Goal: Task Accomplishment & Management: Manage account settings

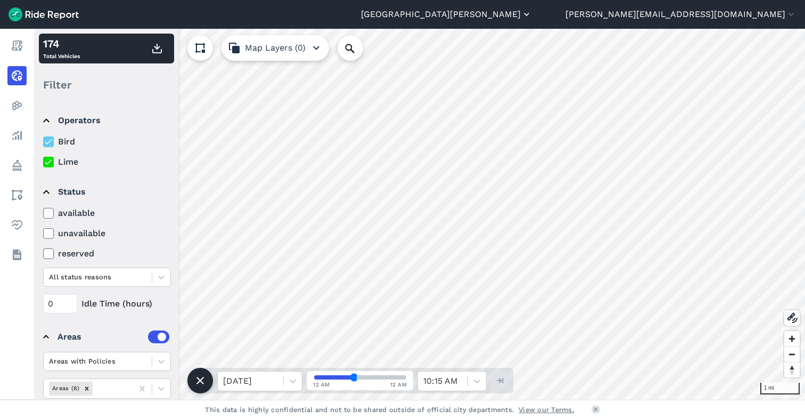
click at [532, 18] on button "[GEOGRAPHIC_DATA][PERSON_NAME]" at bounding box center [446, 14] width 171 height 13
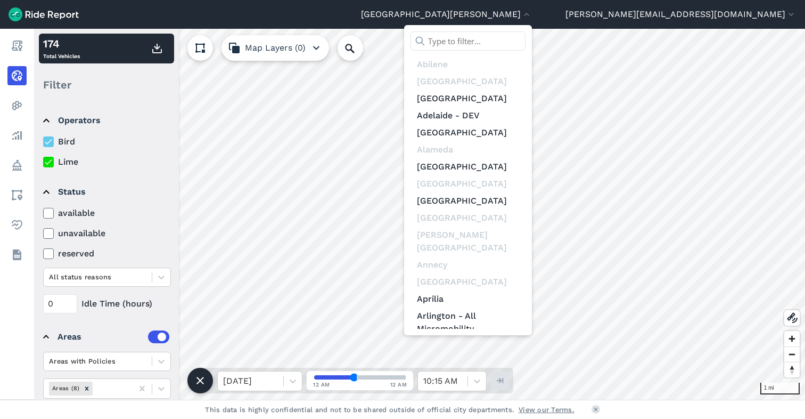
click at [526, 39] on input "text" at bounding box center [468, 40] width 115 height 19
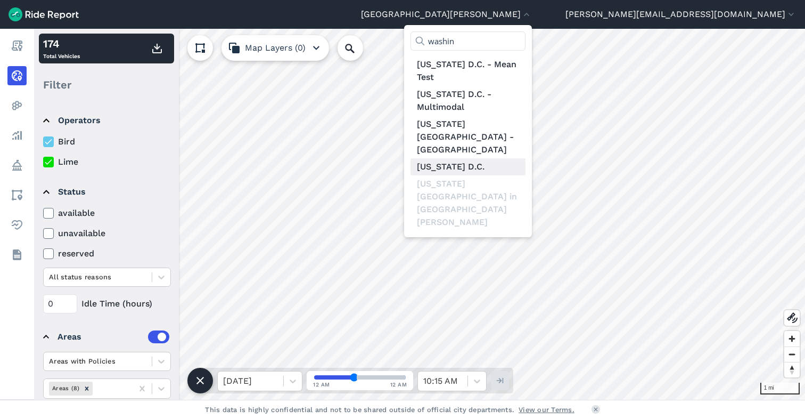
type input "washin"
click at [526, 158] on link "[US_STATE] D.C." at bounding box center [468, 166] width 115 height 17
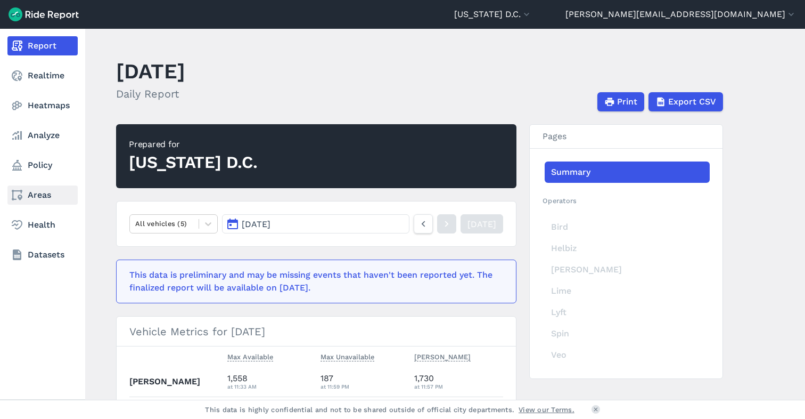
click at [36, 194] on link "Areas" at bounding box center [42, 194] width 70 height 19
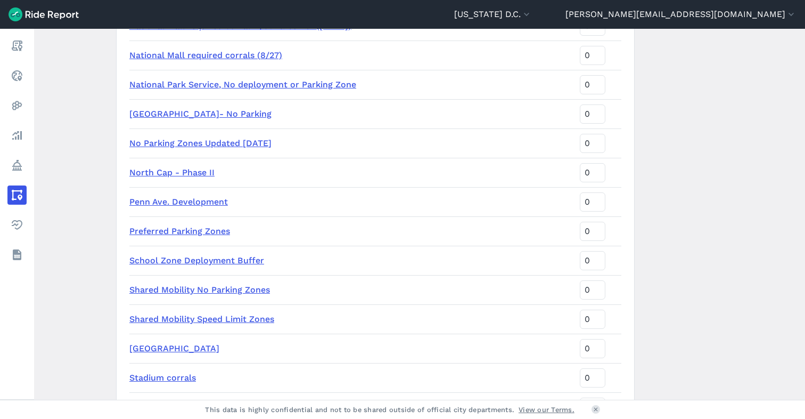
click at [402, 219] on tbody "CaBi Stations (5ft Buffer) 1 9th St NW 0 9th St NW Case Study 0 ANC 2E Georgeto…" at bounding box center [375, 55] width 492 height 2607
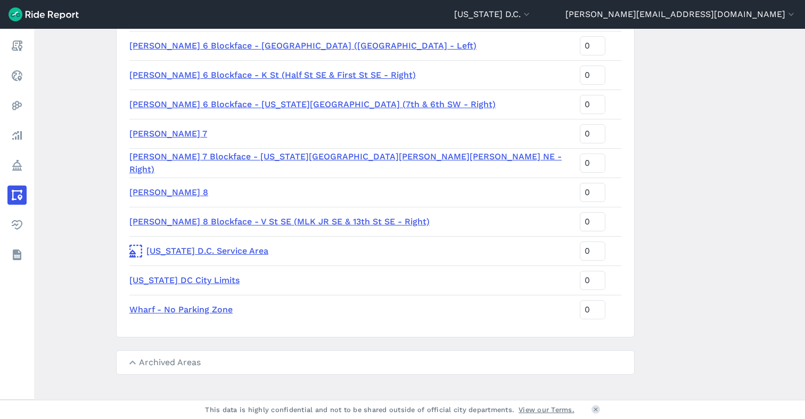
scroll to position [2470, 0]
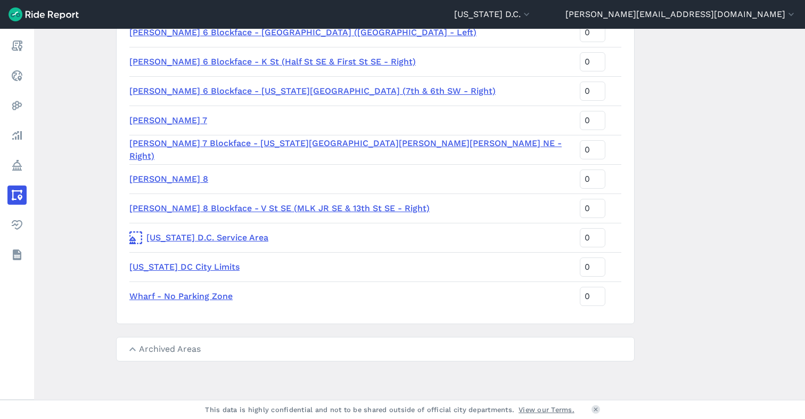
click at [190, 239] on link "Washington D.C. Service Area" at bounding box center [350, 237] width 442 height 13
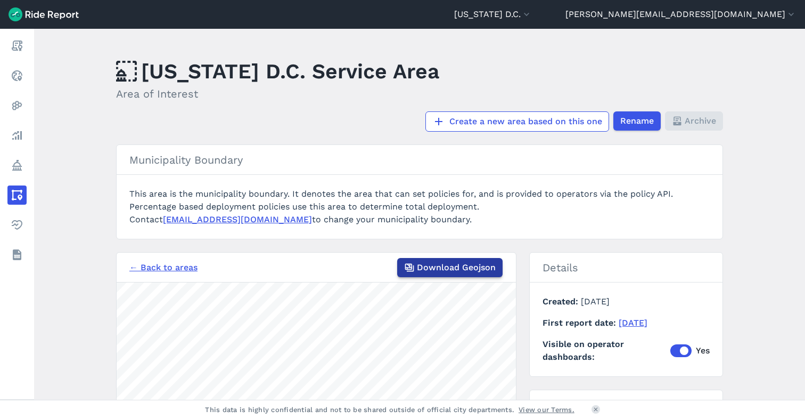
click at [452, 265] on span "Download Geojson" at bounding box center [456, 267] width 79 height 13
click at [152, 270] on link "← Back to areas" at bounding box center [163, 267] width 68 height 13
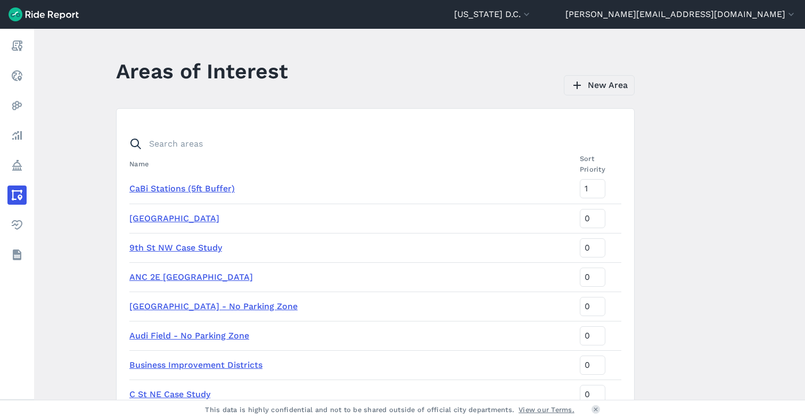
click at [591, 89] on link "New Area" at bounding box center [599, 85] width 71 height 20
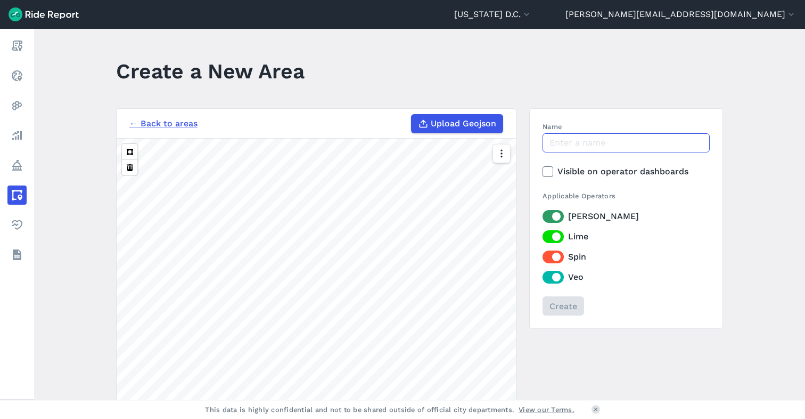
click at [576, 145] on input "Name" at bounding box center [626, 142] width 167 height 19
click at [577, 142] on input "Name" at bounding box center [626, 142] width 167 height 19
type input "No Parking 100225 Retry"
click at [547, 170] on icon at bounding box center [548, 171] width 10 height 11
click at [543, 170] on input "Visible on operator dashboards" at bounding box center [543, 168] width 0 height 7
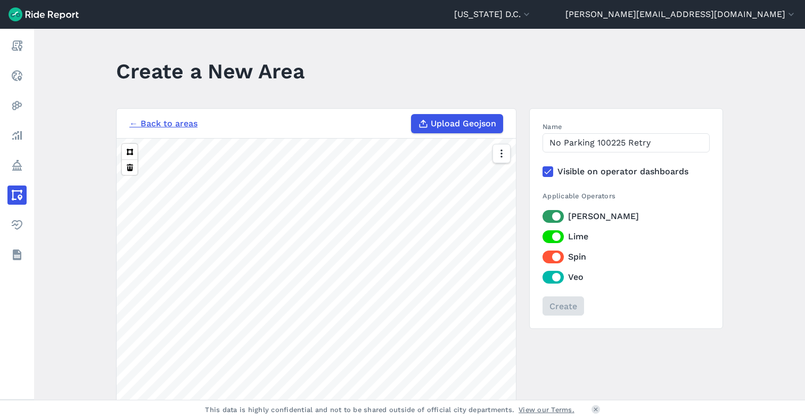
click at [465, 124] on span "Upload Geojson" at bounding box center [463, 123] width 65 height 13
click at [412, 114] on input "Upload Geojson" at bounding box center [411, 114] width 1 height 1
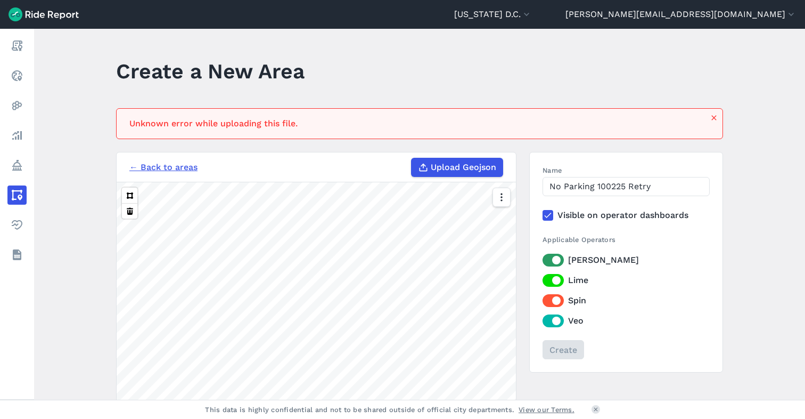
click at [463, 171] on span "Upload Geojson" at bounding box center [463, 167] width 65 height 13
click at [412, 158] on input "Upload Geojson" at bounding box center [411, 158] width 1 height 1
type input "C:\fakepath\DC - No Parking - Dissolved.geojson"
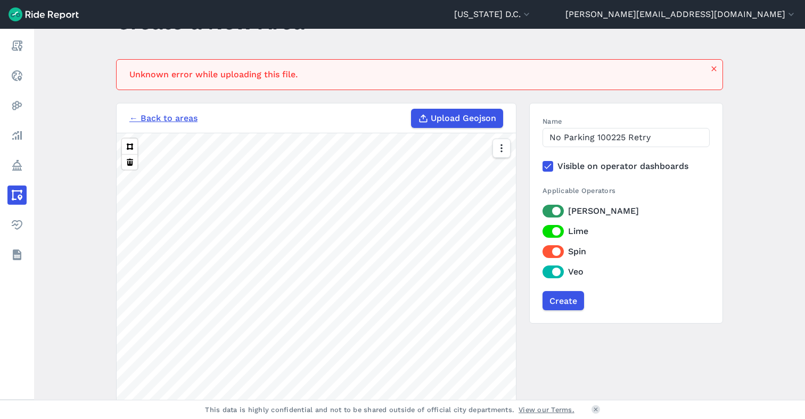
scroll to position [51, 0]
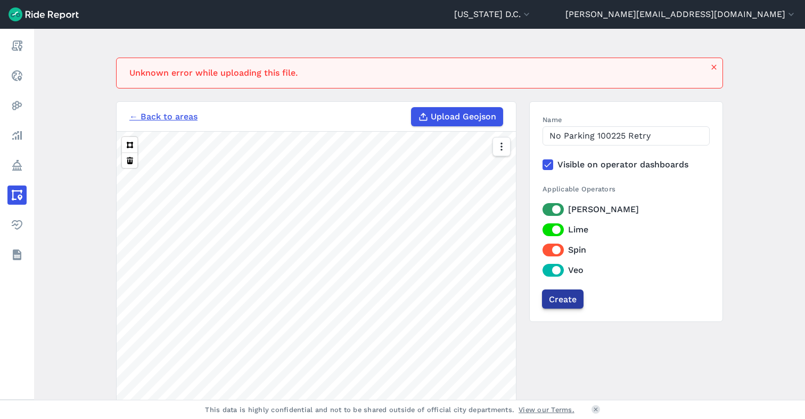
click at [559, 300] on input "Create" at bounding box center [563, 298] width 42 height 19
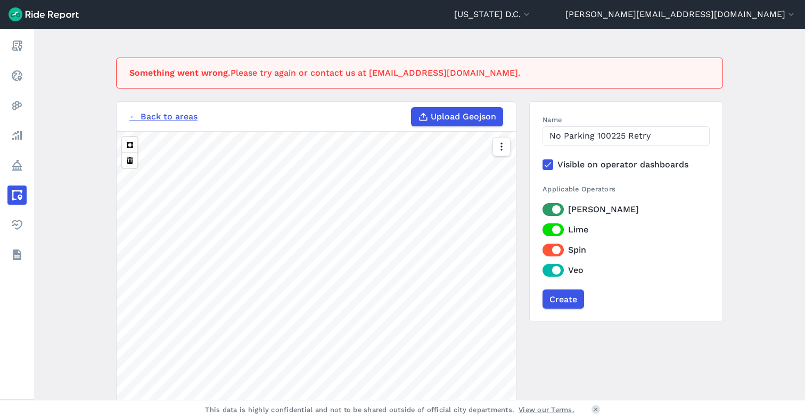
drag, startPoint x: 561, startPoint y: 298, endPoint x: 583, endPoint y: 294, distance: 21.5
click at [561, 298] on input "Create" at bounding box center [564, 298] width 42 height 19
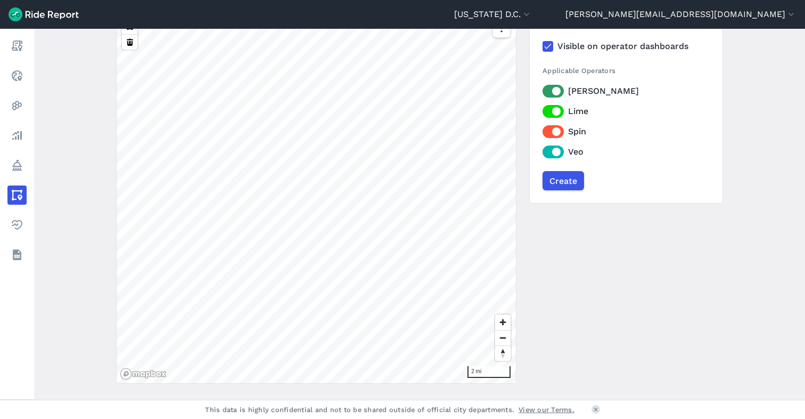
scroll to position [168, 0]
click at [532, 15] on button "[US_STATE] D.C." at bounding box center [493, 14] width 78 height 13
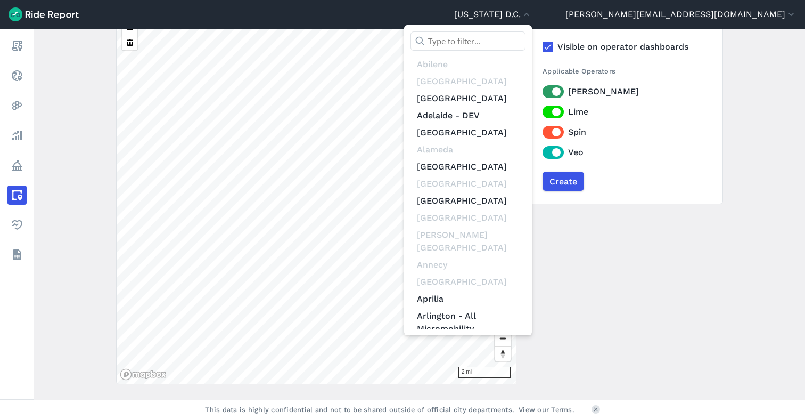
click at [526, 39] on input "text" at bounding box center [468, 40] width 115 height 19
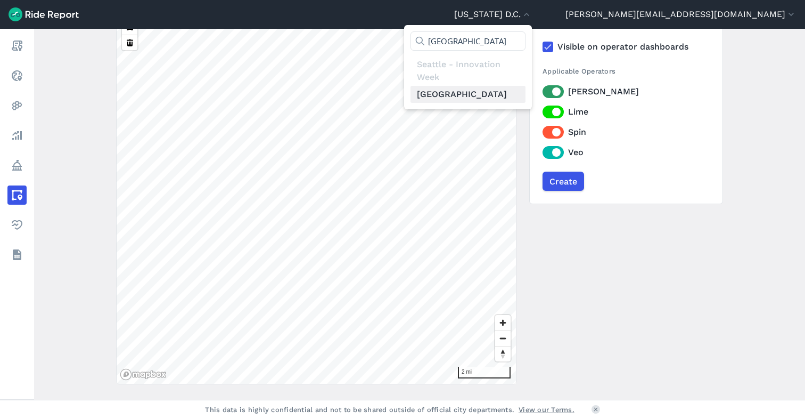
type input "seattle"
click at [526, 93] on link "[GEOGRAPHIC_DATA]" at bounding box center [468, 94] width 115 height 17
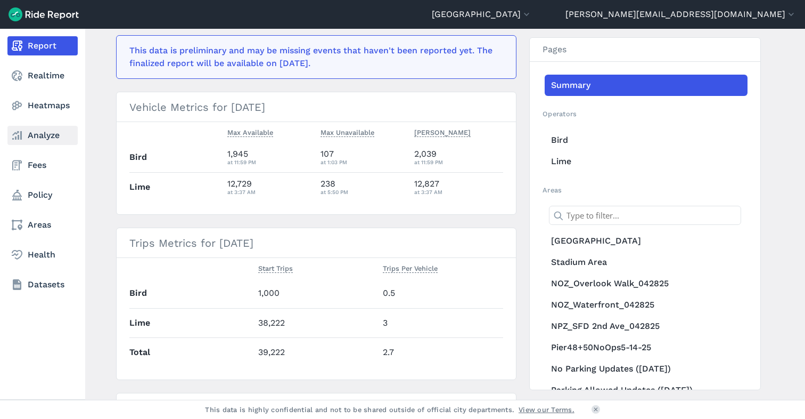
scroll to position [233, 0]
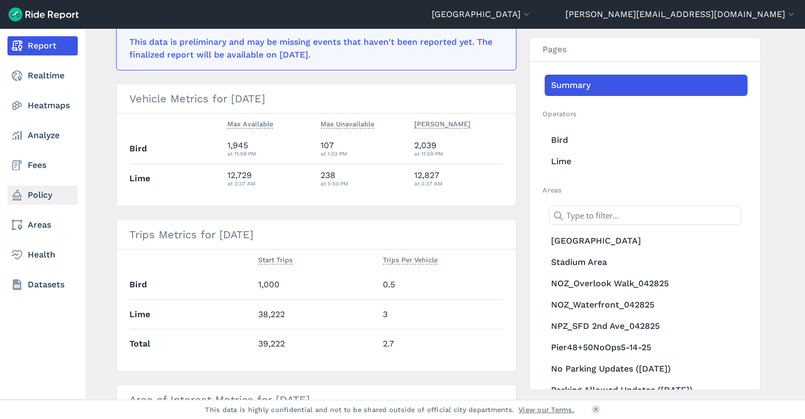
click at [36, 191] on link "Policy" at bounding box center [42, 194] width 70 height 19
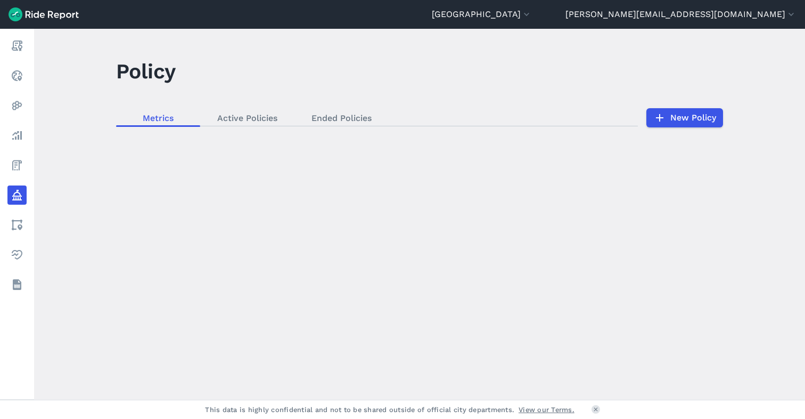
click at [242, 117] on div "loading" at bounding box center [419, 214] width 771 height 371
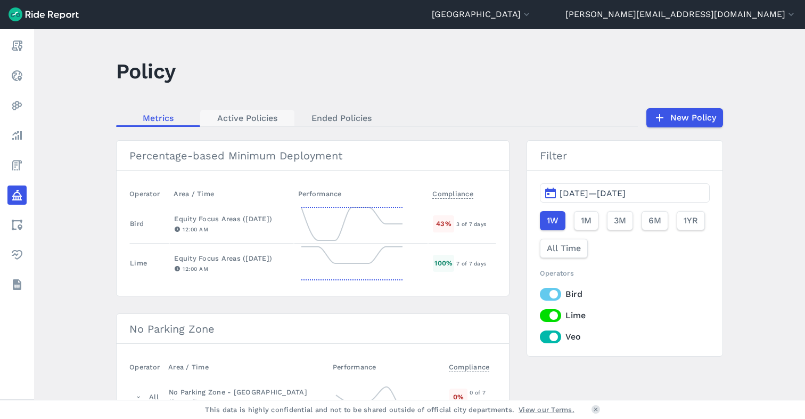
click at [247, 118] on link "Active Policies" at bounding box center [247, 118] width 94 height 16
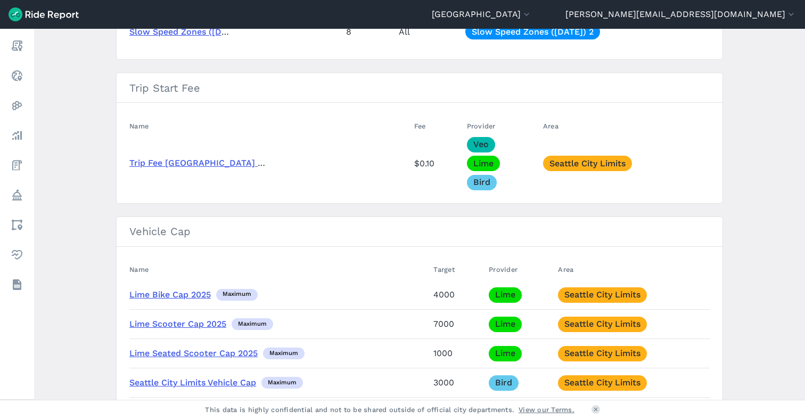
scroll to position [1208, 0]
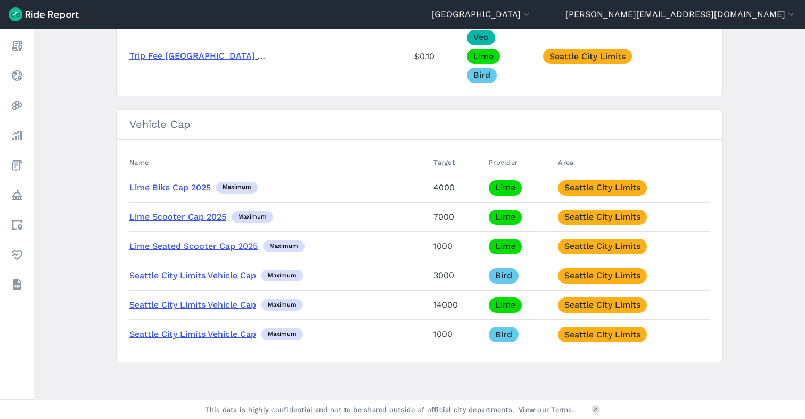
click at [208, 243] on link "Lime Seated Scooter Cap 2025" at bounding box center [193, 246] width 128 height 10
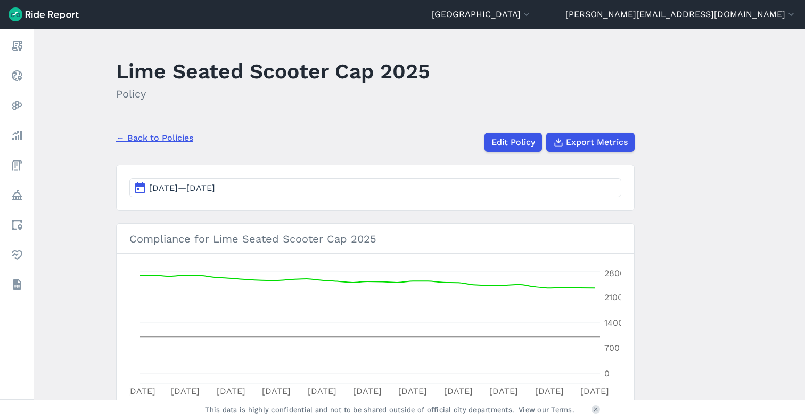
click at [421, 108] on header "Lime Seated Scooter Cap 2025 Policy" at bounding box center [381, 82] width 531 height 57
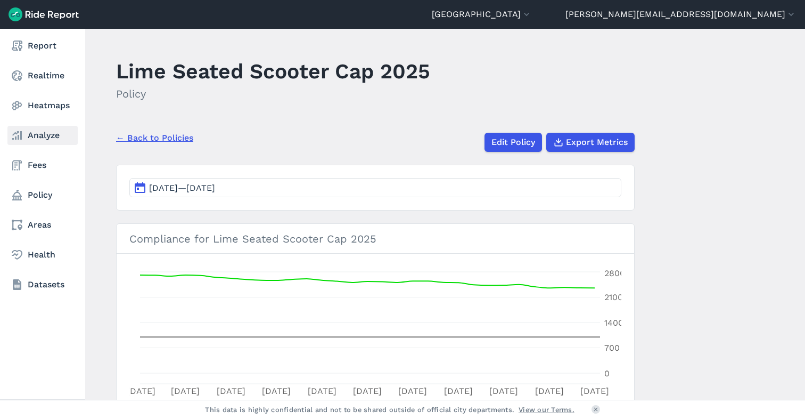
click at [42, 136] on link "Analyze" at bounding box center [42, 135] width 70 height 19
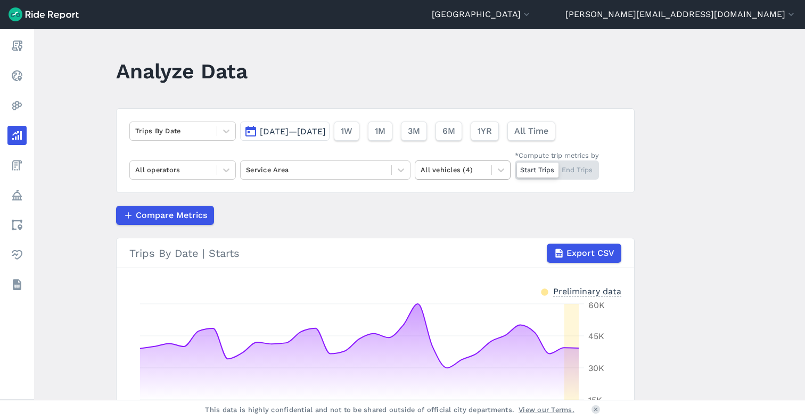
click at [442, 171] on div at bounding box center [453, 169] width 65 height 12
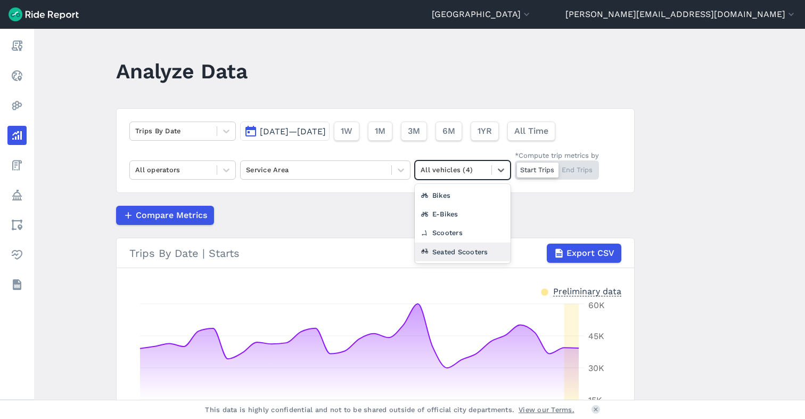
click at [458, 249] on div "Seated Scooters" at bounding box center [463, 251] width 96 height 19
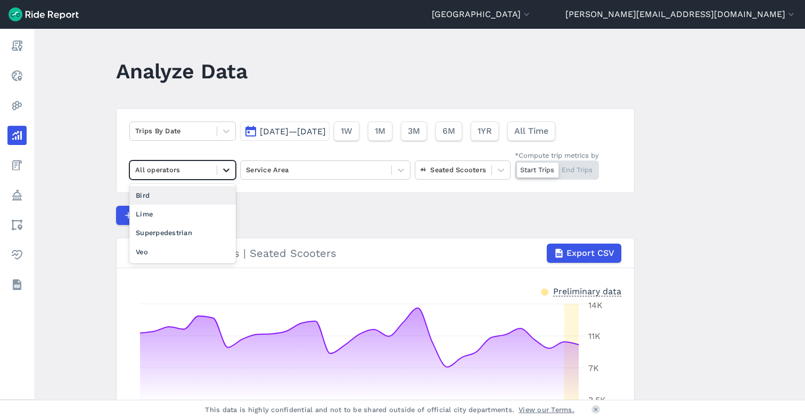
click at [221, 167] on icon at bounding box center [226, 170] width 11 height 11
click at [212, 208] on div "Lime" at bounding box center [182, 213] width 107 height 19
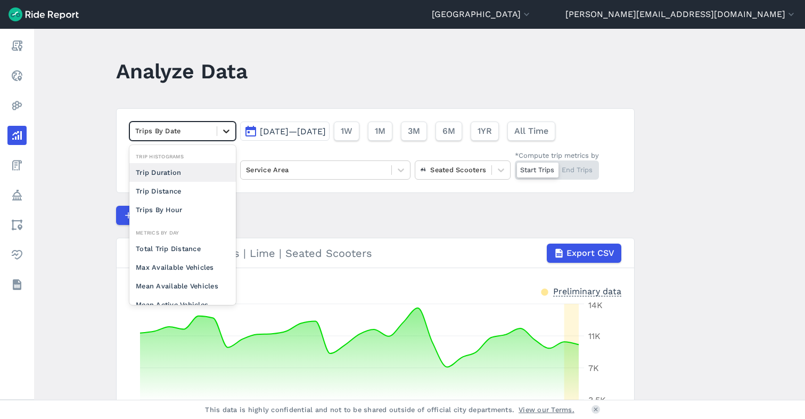
click at [225, 131] on icon at bounding box center [226, 131] width 6 height 4
click at [194, 261] on div "Max Available Vehicles" at bounding box center [182, 267] width 107 height 19
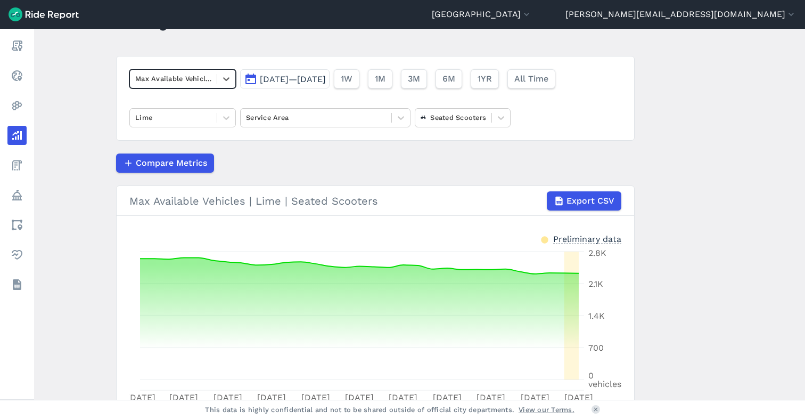
scroll to position [45, 0]
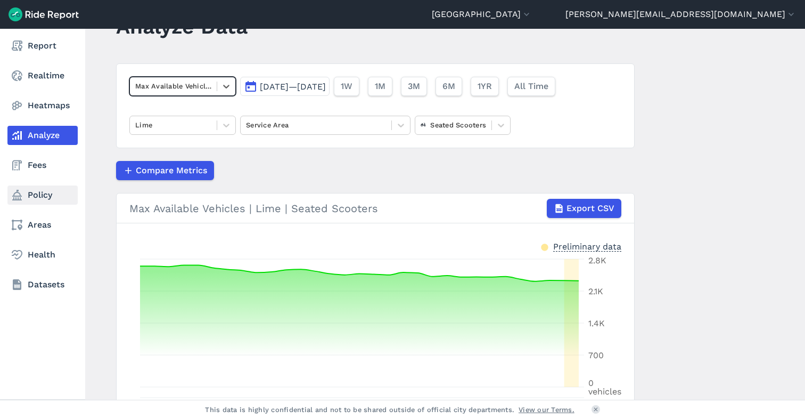
click at [36, 195] on link "Policy" at bounding box center [42, 194] width 70 height 19
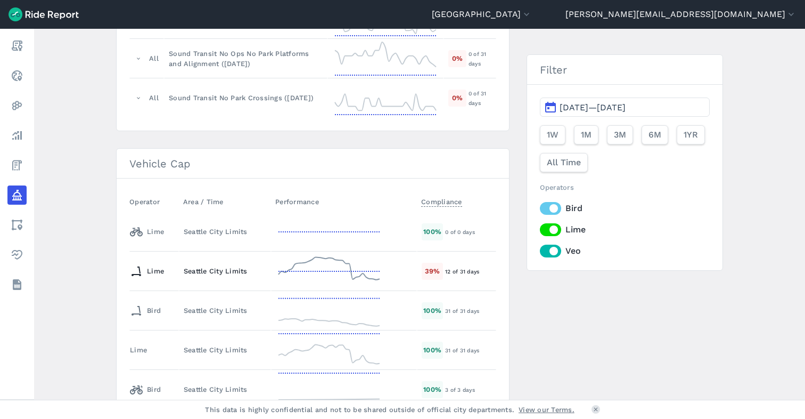
scroll to position [1030, 0]
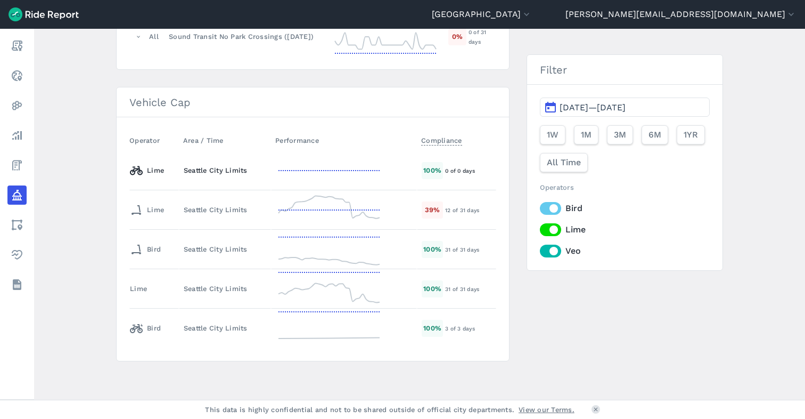
click at [154, 173] on div "Lime" at bounding box center [147, 170] width 34 height 17
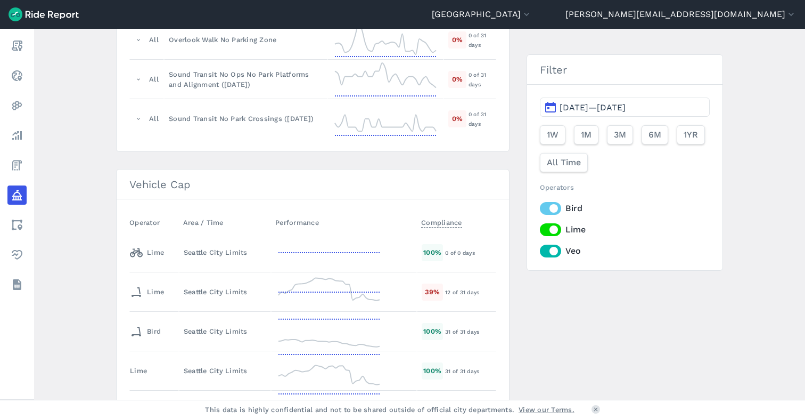
scroll to position [949, 0]
click at [204, 251] on div "Seattle City Limits" at bounding box center [225, 251] width 83 height 10
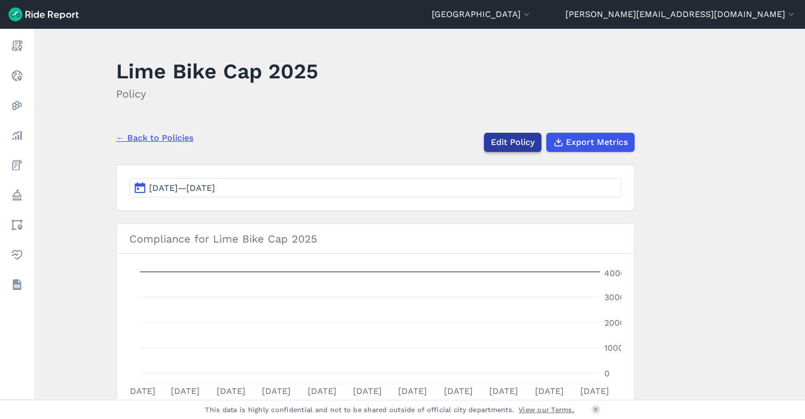
click at [495, 145] on link "Edit Policy" at bounding box center [513, 142] width 58 height 19
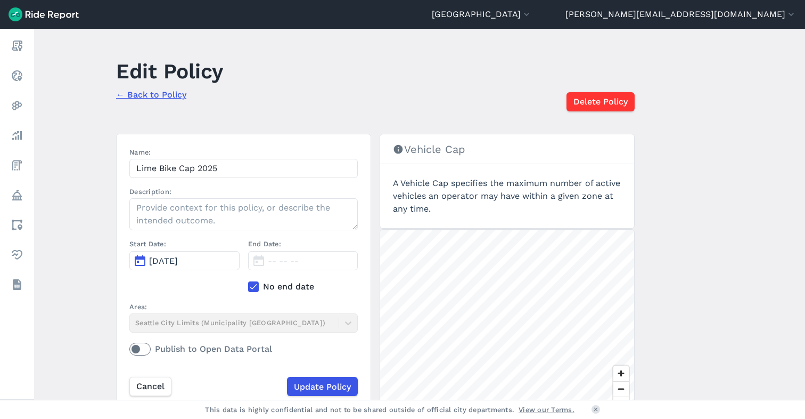
click at [145, 93] on link "← Back to Policy" at bounding box center [151, 94] width 70 height 10
